Goal: Task Accomplishment & Management: Manage account settings

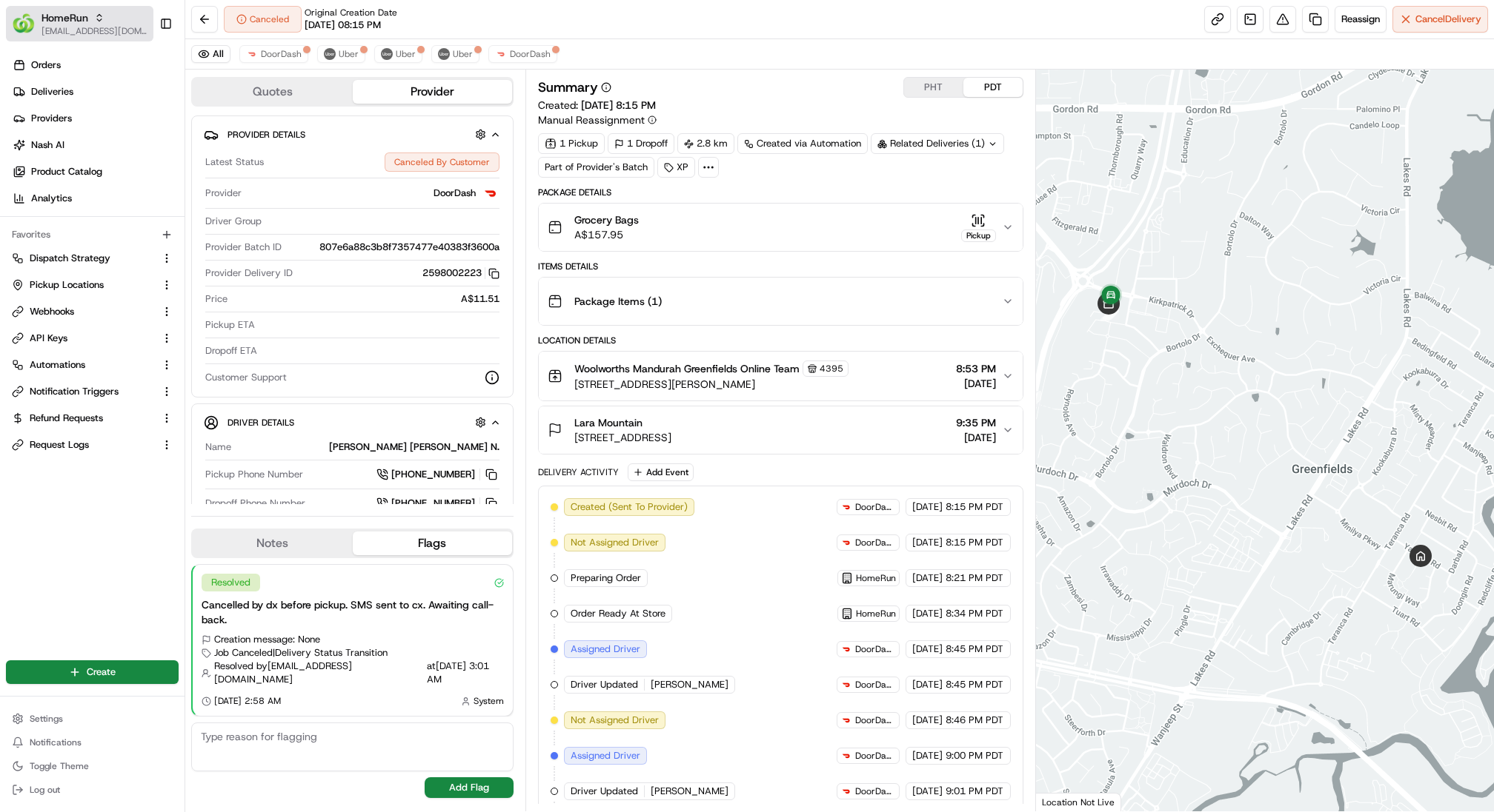
click at [109, 18] on div "HomeRun" at bounding box center [94, 17] width 106 height 15
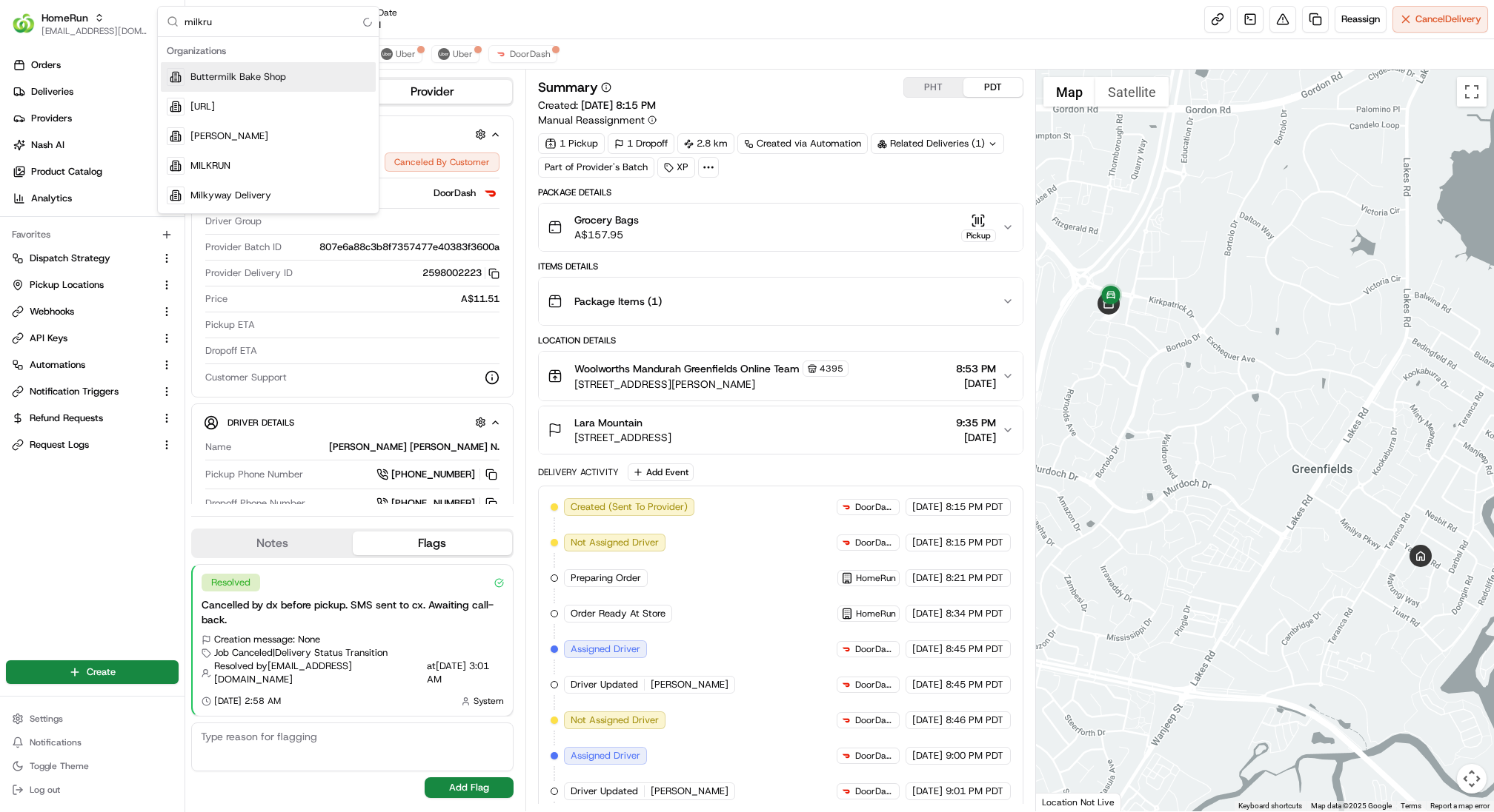
type input "milkrun"
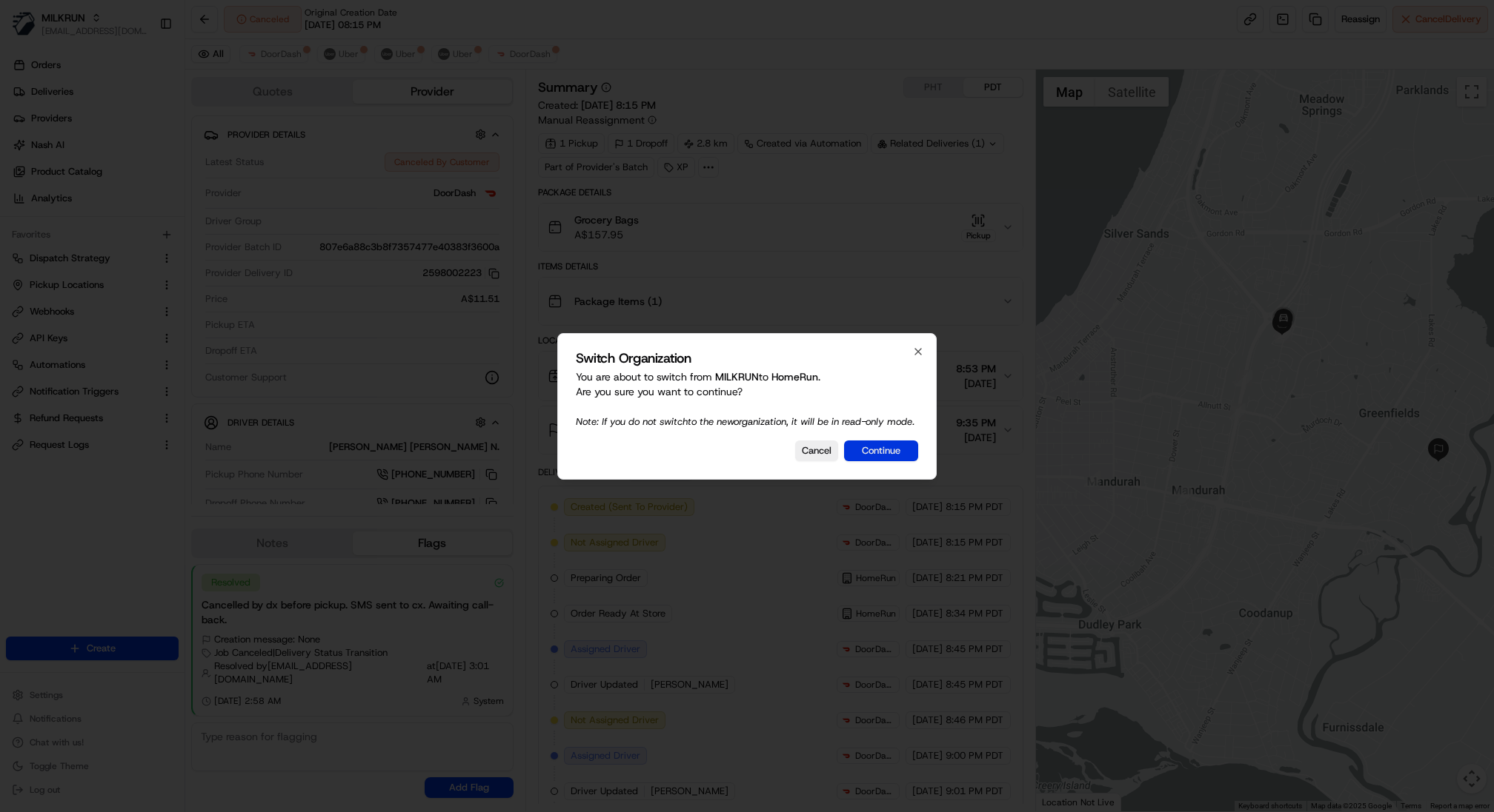
click at [864, 462] on button "Continue" at bounding box center [881, 451] width 74 height 21
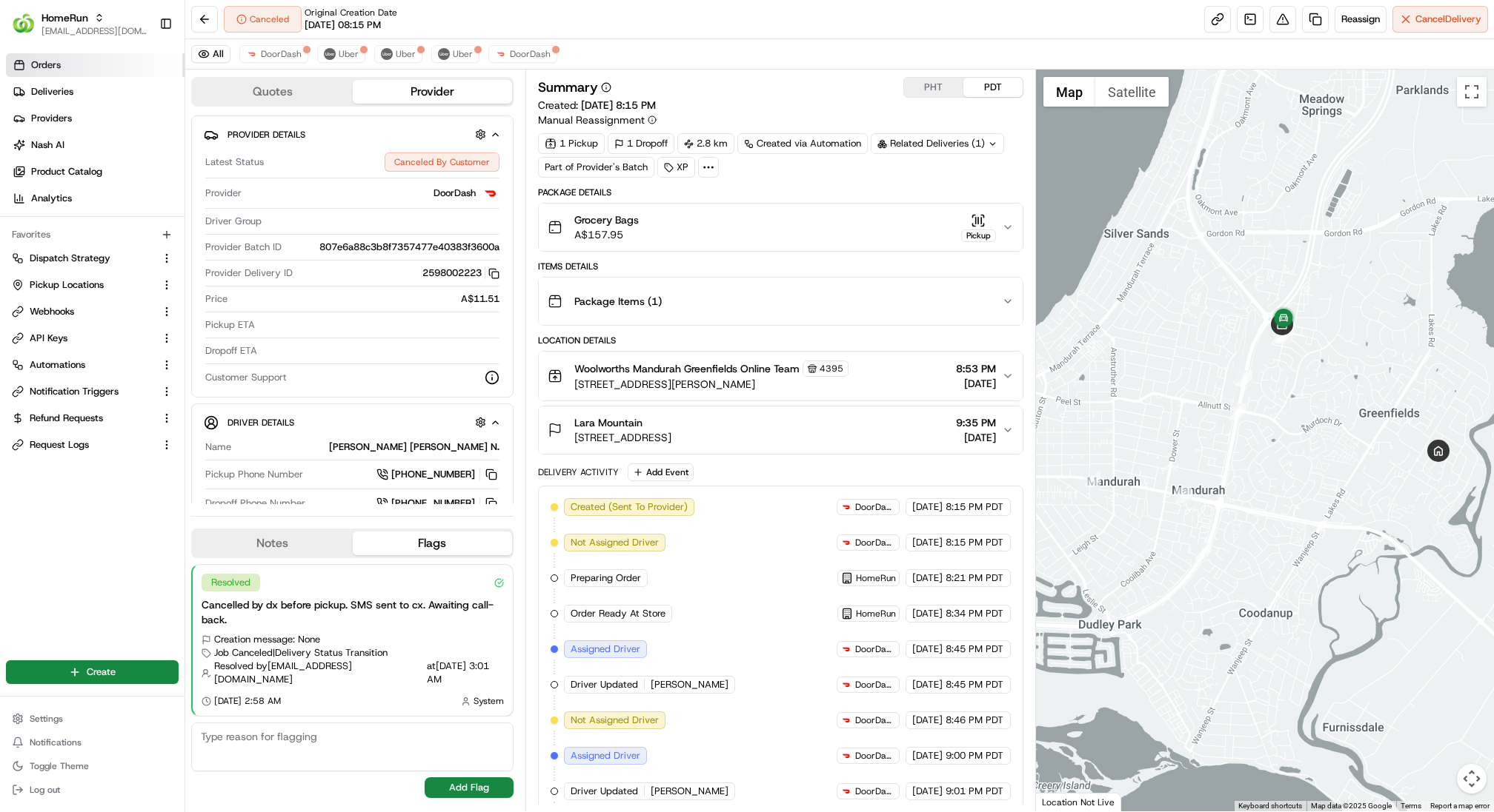
click at [91, 77] on link "Orders" at bounding box center [95, 65] width 178 height 24
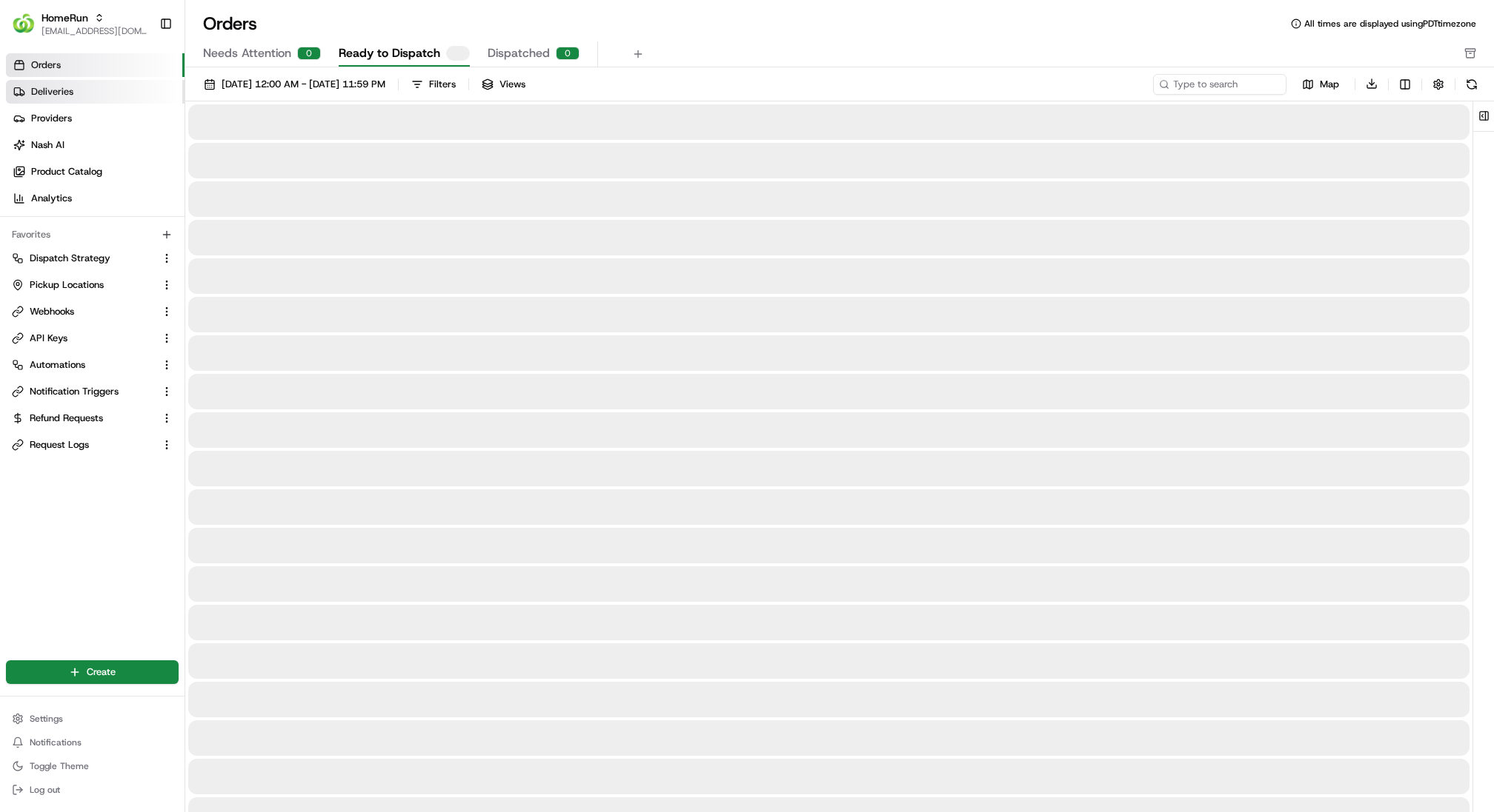
click at [86, 92] on link "Deliveries" at bounding box center [95, 92] width 178 height 24
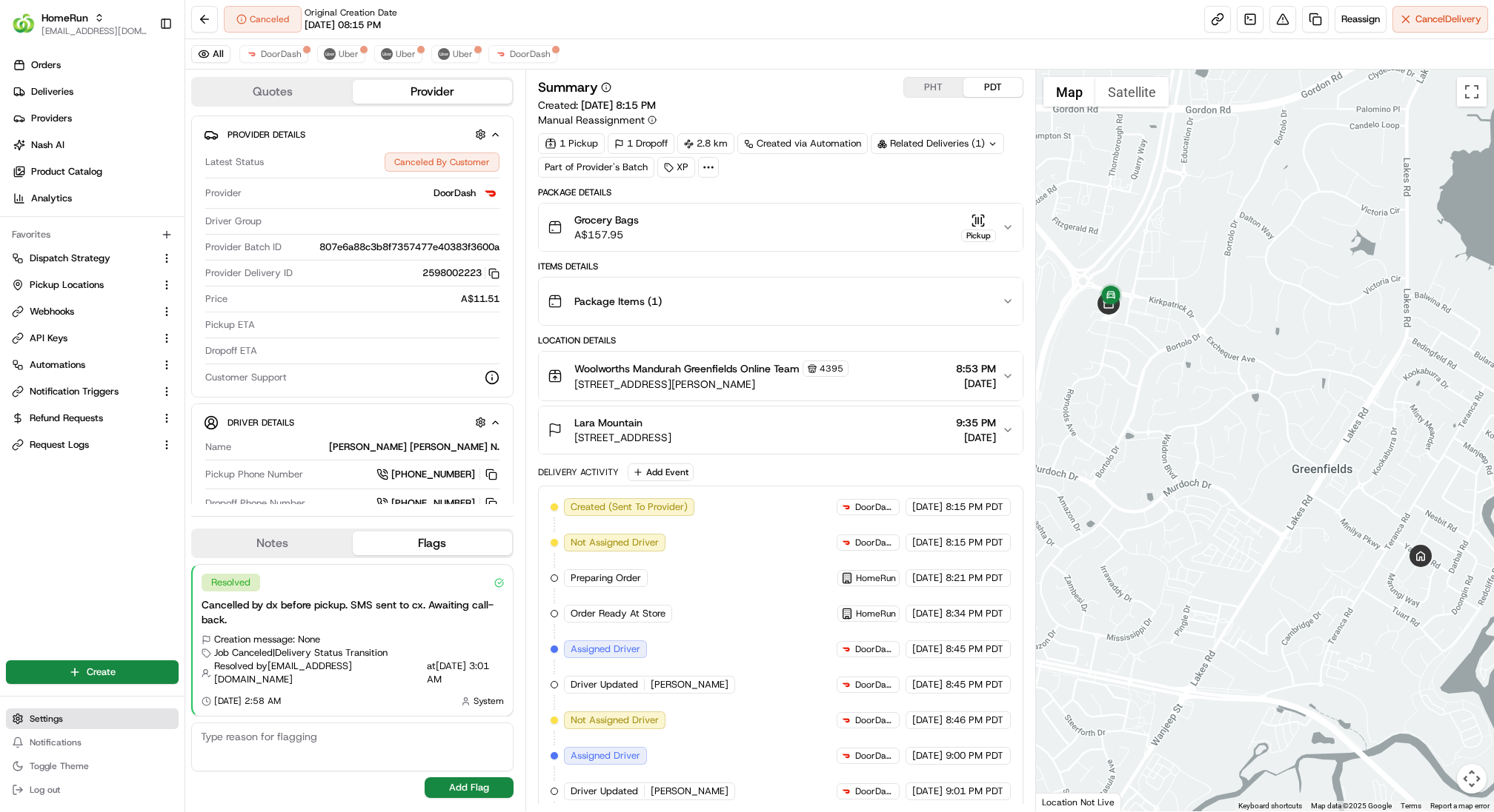
click at [65, 714] on button "Settings" at bounding box center [92, 719] width 172 height 21
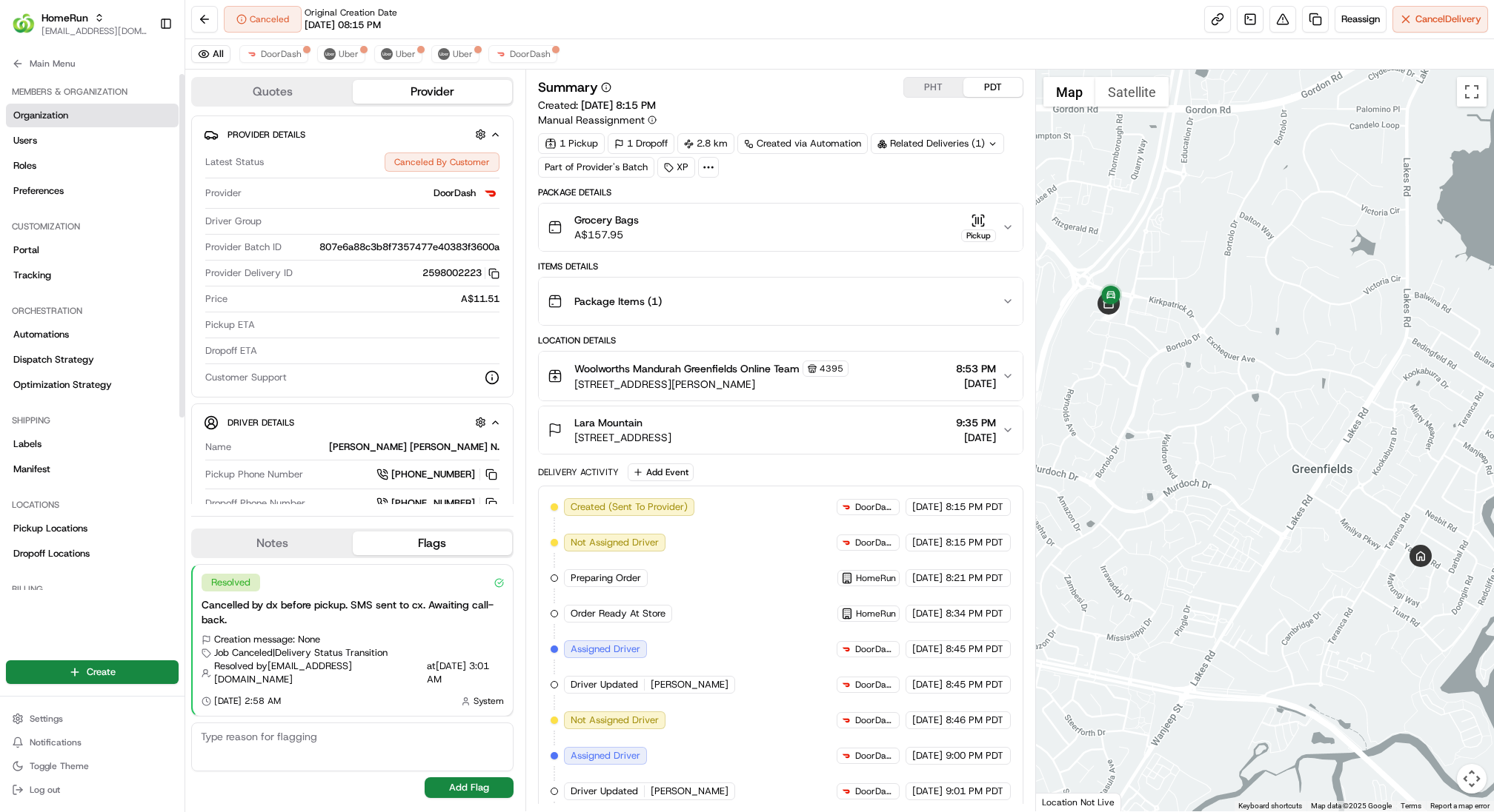
click at [59, 117] on span "Organization" at bounding box center [40, 115] width 55 height 13
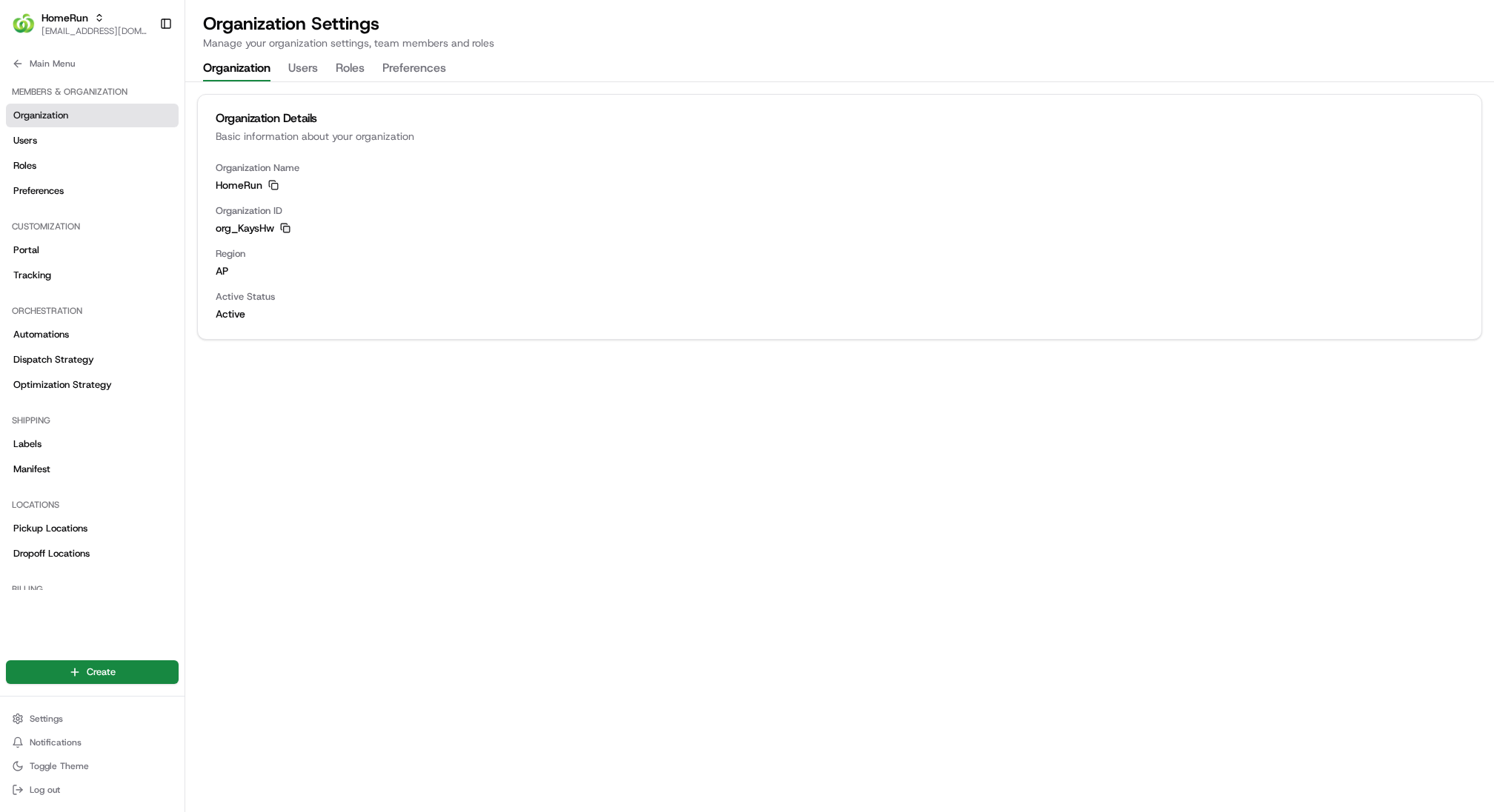
click at [288, 229] on icon "button" at bounding box center [285, 228] width 10 height 10
